Goal: Navigation & Orientation: Find specific page/section

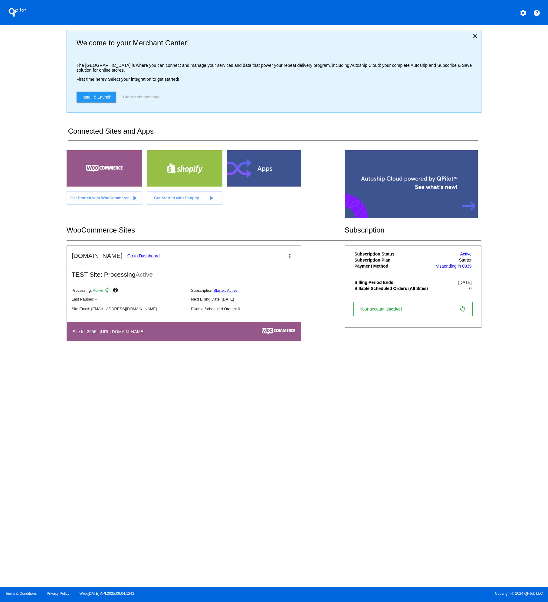
click at [127, 257] on link "Go to Dashboard" at bounding box center [143, 255] width 32 height 5
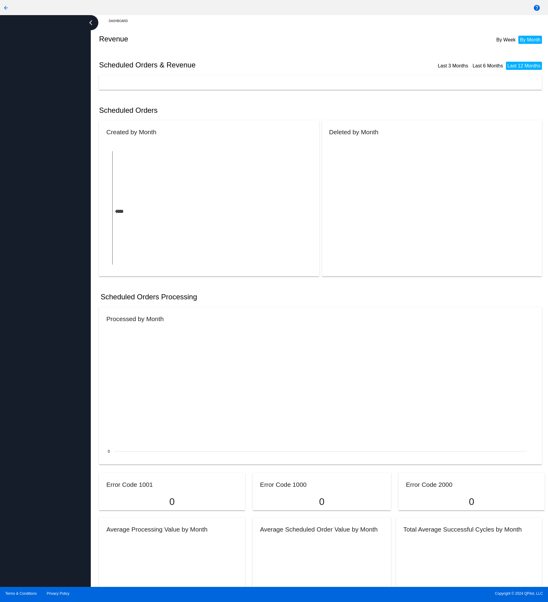
scroll to position [1, 0]
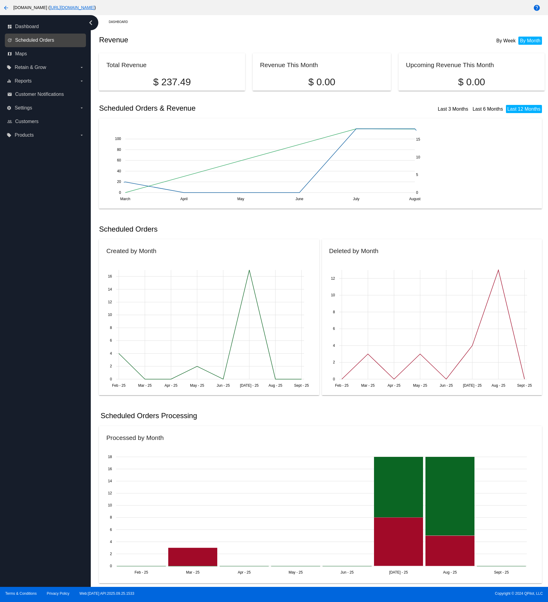
click at [45, 38] on span "Scheduled Orders" at bounding box center [34, 39] width 39 height 5
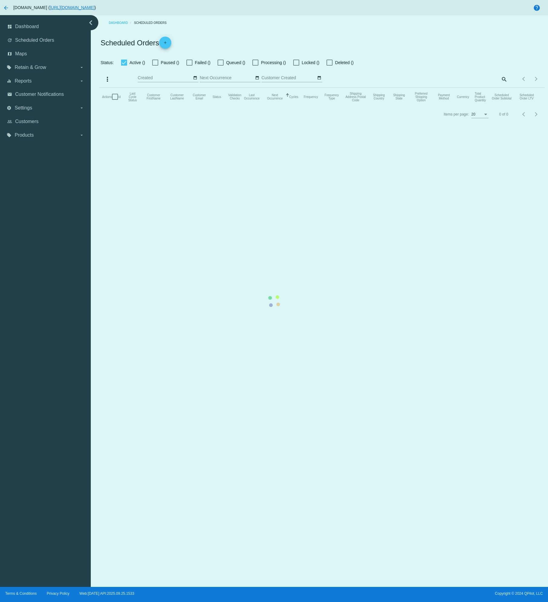
click at [99, 88] on mat-table "Actions Id Last Cycle Status Customer FirstName Customer LastName Customer Emai…" at bounding box center [321, 97] width 445 height 18
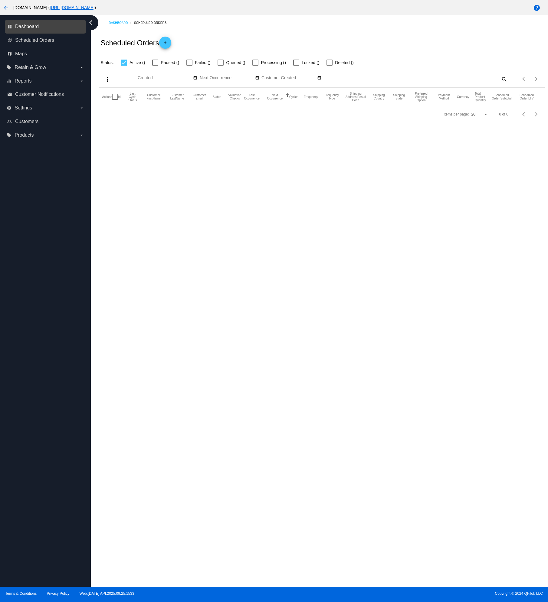
click at [31, 29] on span "Dashboard" at bounding box center [27, 26] width 24 height 5
